Goal: Task Accomplishment & Management: Manage account settings

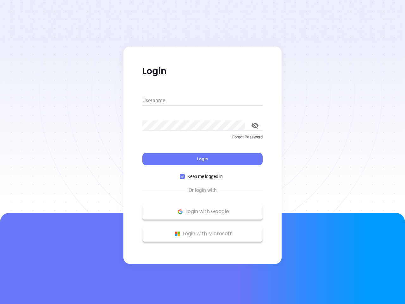
click at [203, 152] on div "Login" at bounding box center [202, 155] width 120 height 20
click at [203, 101] on input "Username" at bounding box center [202, 101] width 120 height 10
click at [255, 125] on icon "toggle password visibility" at bounding box center [255, 125] width 7 height 6
click at [203, 159] on span "Login" at bounding box center [202, 158] width 11 height 5
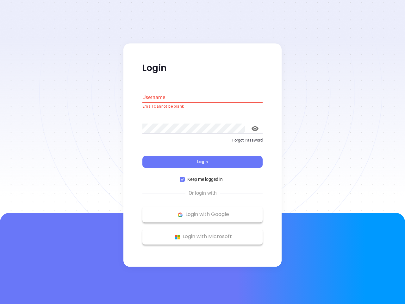
click at [203, 176] on span "Keep me logged in" at bounding box center [205, 179] width 41 height 7
click at [185, 177] on input "Keep me logged in" at bounding box center [182, 179] width 5 height 5
checkbox input "false"
click at [203, 211] on p "Login with Google" at bounding box center [203, 214] width 114 height 9
click at [203, 234] on p "Login with Microsoft" at bounding box center [203, 236] width 114 height 9
